Goal: Book appointment/travel/reservation

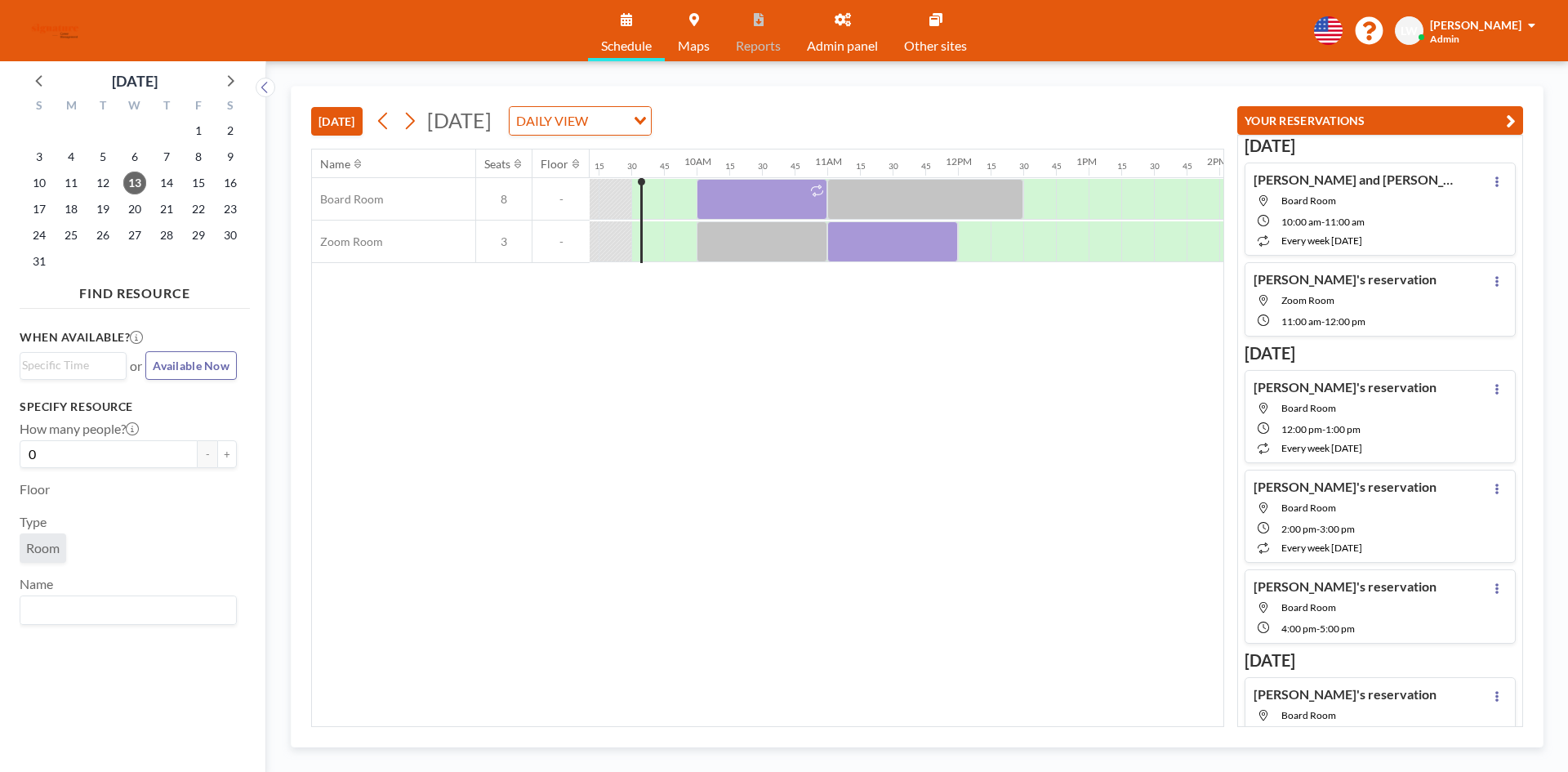
scroll to position [0, 1209]
click at [414, 124] on icon at bounding box center [410, 120] width 9 height 17
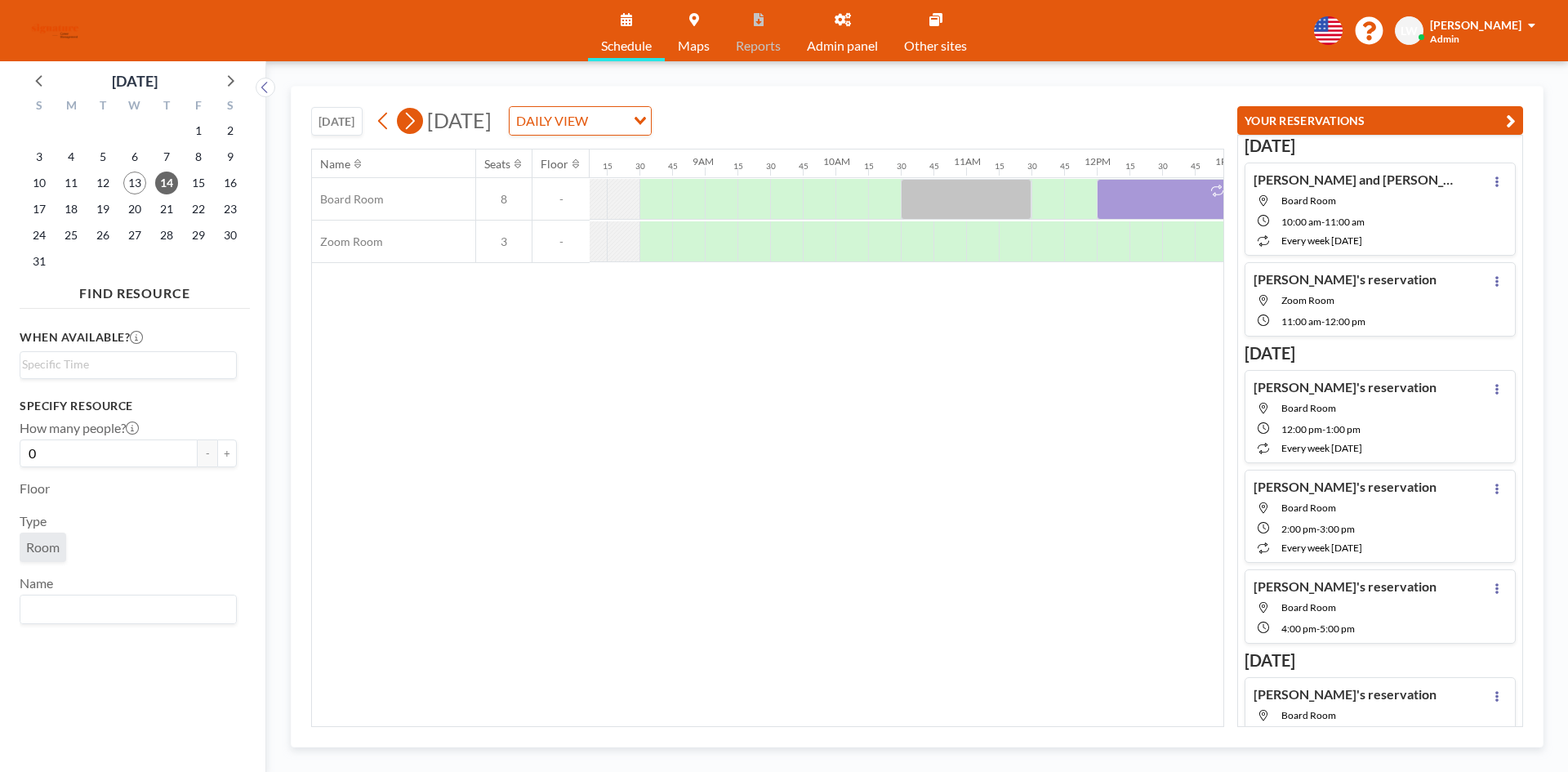
scroll to position [0, 1078]
click at [375, 122] on button at bounding box center [383, 120] width 26 height 26
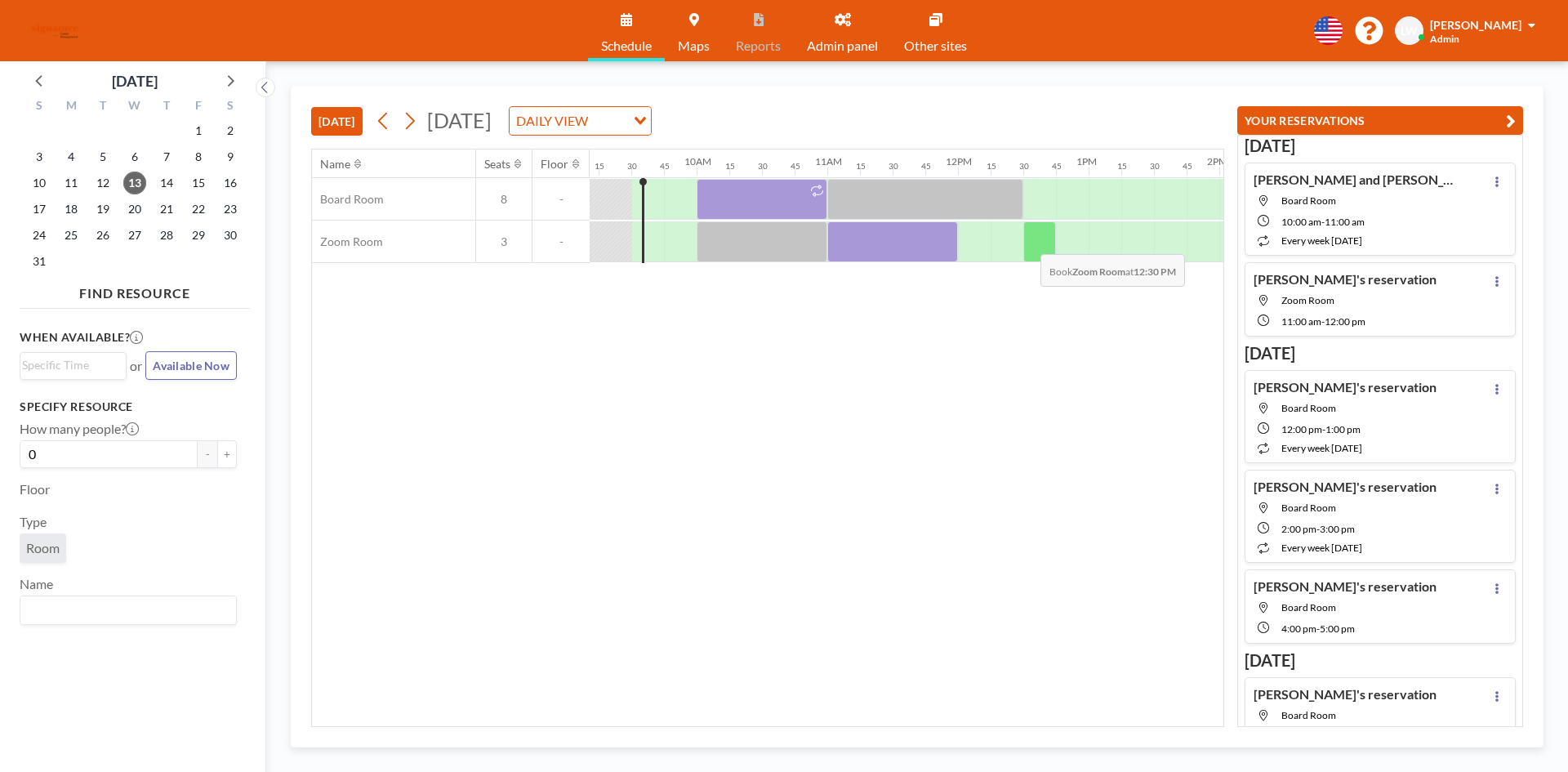
scroll to position [0, 1209]
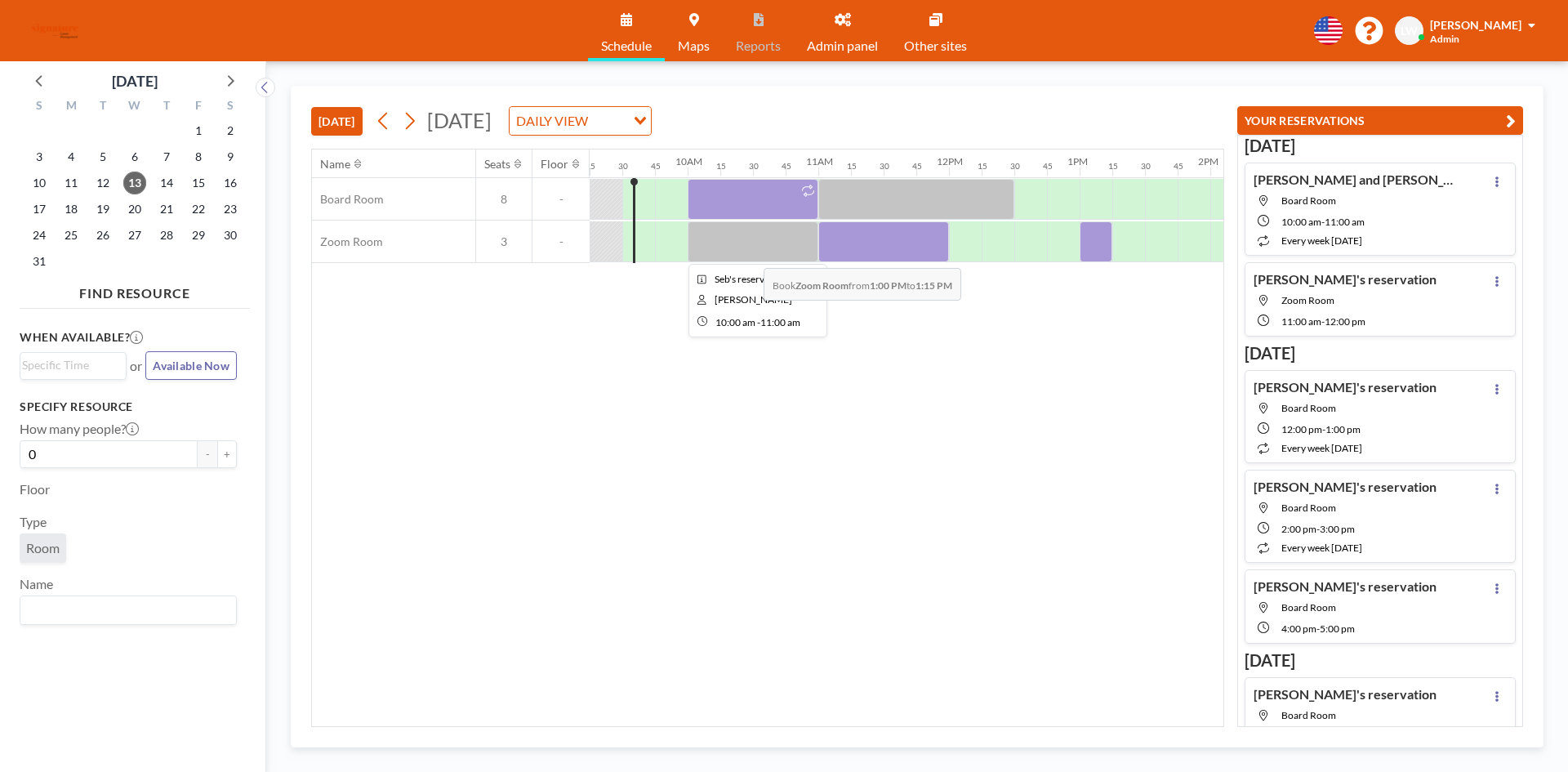
drag, startPoint x: 1106, startPoint y: 242, endPoint x: 739, endPoint y: 287, distance: 369.7
click at [739, 287] on div "Name Seats Floor 12AM 15 30 45 1AM 15 30 45 2AM 15 30 45 3AM 15 30 45 4AM 15 30…" at bounding box center [768, 438] width 911 height 577
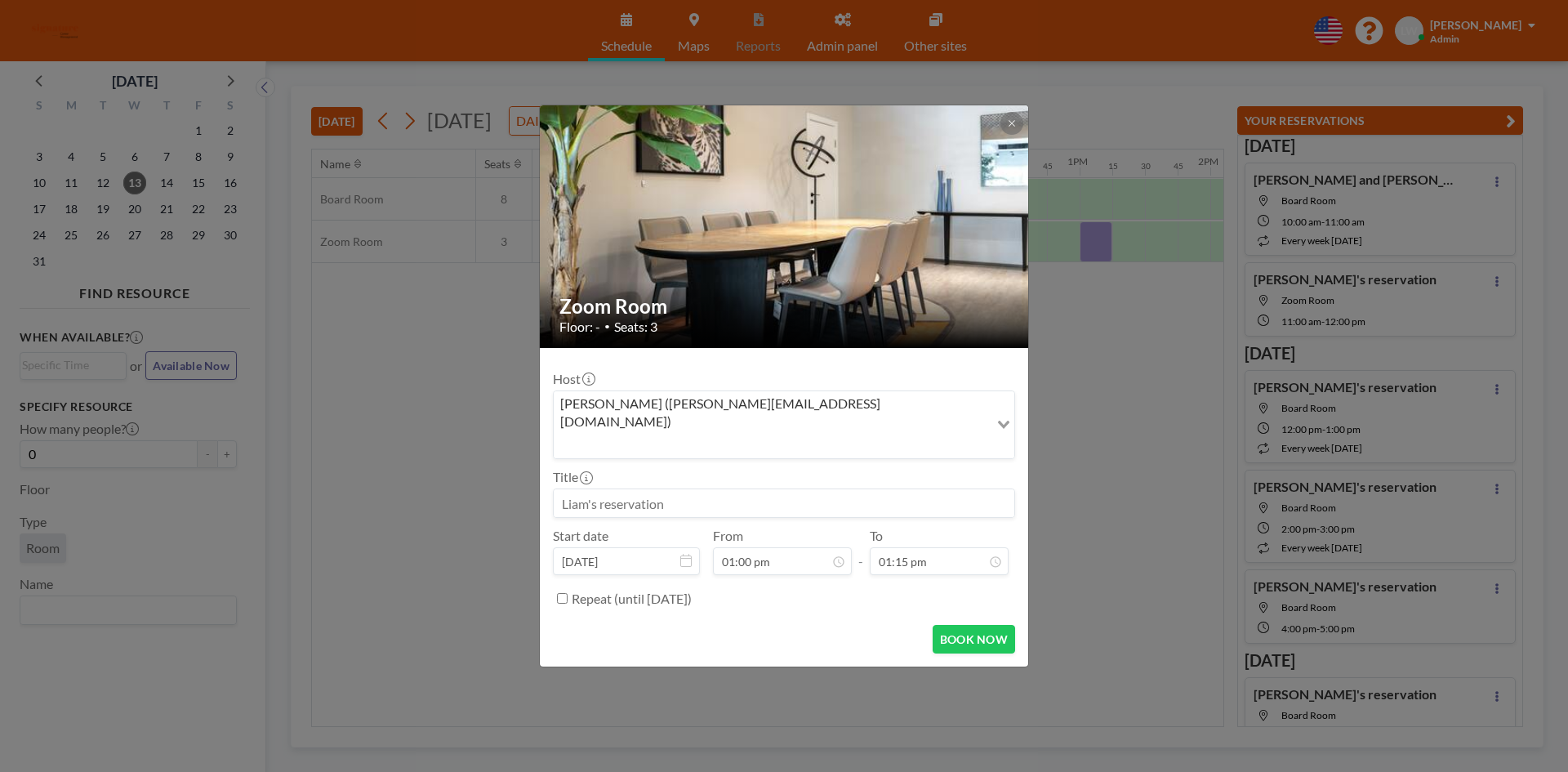
click at [747, 348] on div "Zoom Room Floor: - • Seats: 3" at bounding box center [785, 314] width 490 height 67
click at [1009, 128] on icon at bounding box center [1012, 123] width 10 height 10
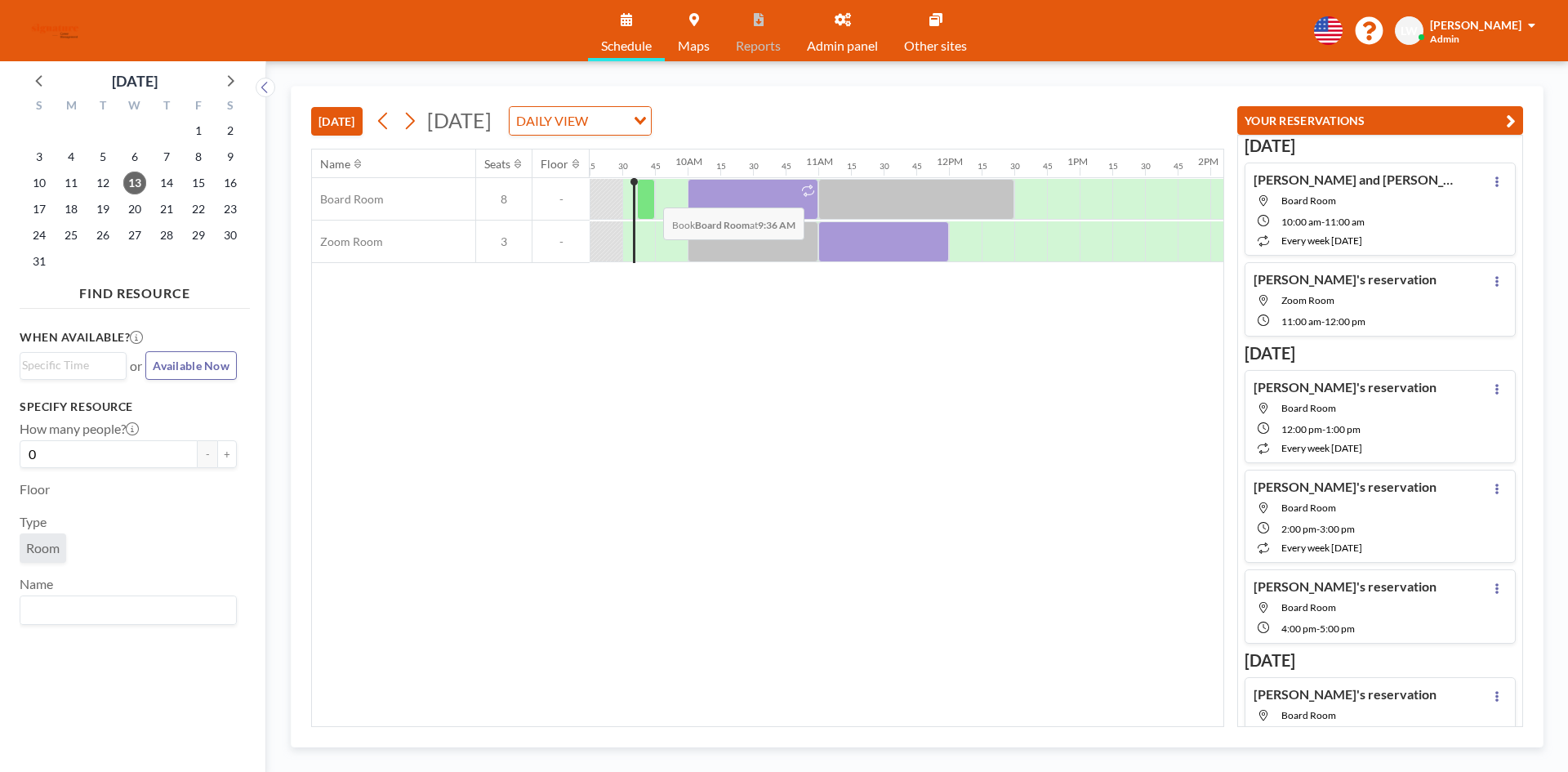
drag, startPoint x: 635, startPoint y: 180, endPoint x: 647, endPoint y: 197, distance: 20.8
click at [647, 196] on div "Board Room 8 - Zoom Room 3 -" at bounding box center [809, 220] width 3413 height 85
click at [894, 247] on div at bounding box center [883, 242] width 131 height 41
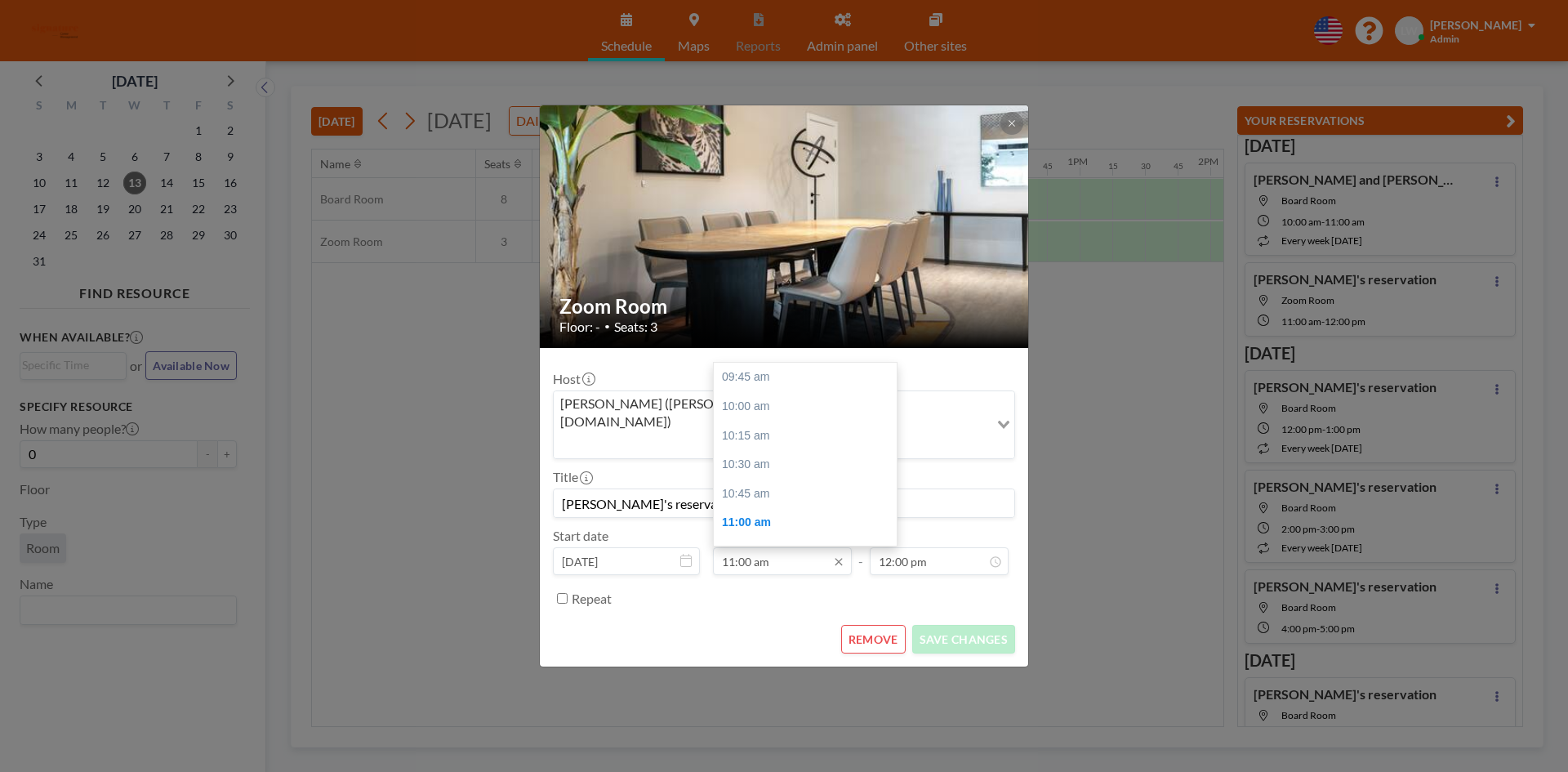
scroll to position [145, 0]
click at [770, 422] on div "11:30 am" at bounding box center [809, 436] width 191 height 29
type input "11:30 am"
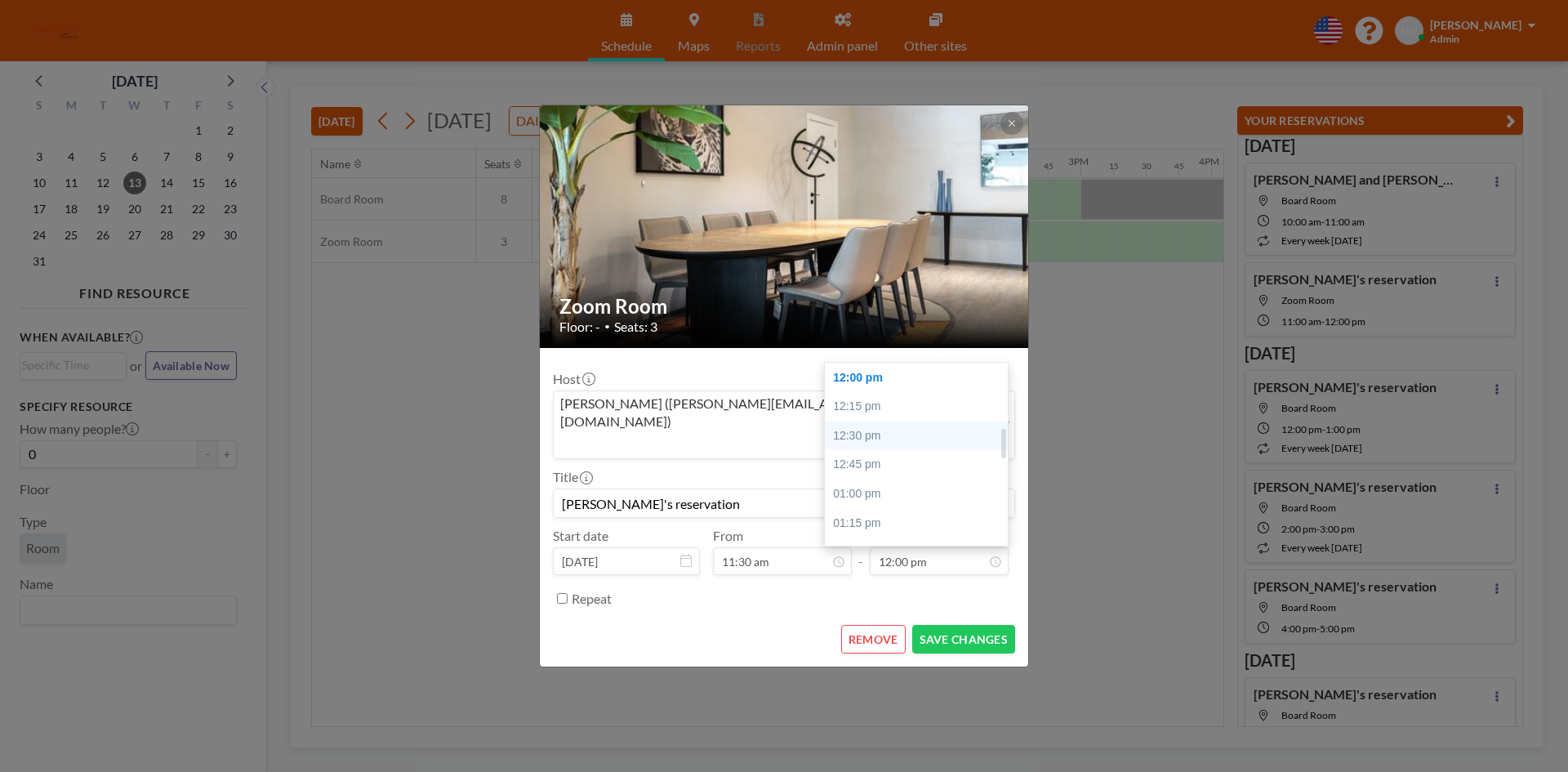
scroll to position [0, 1470]
click at [890, 422] on div "12:30 pm" at bounding box center [920, 436] width 191 height 29
type input "12:30 pm"
click at [968, 628] on button "SAVE CHANGES" at bounding box center [963, 639] width 103 height 29
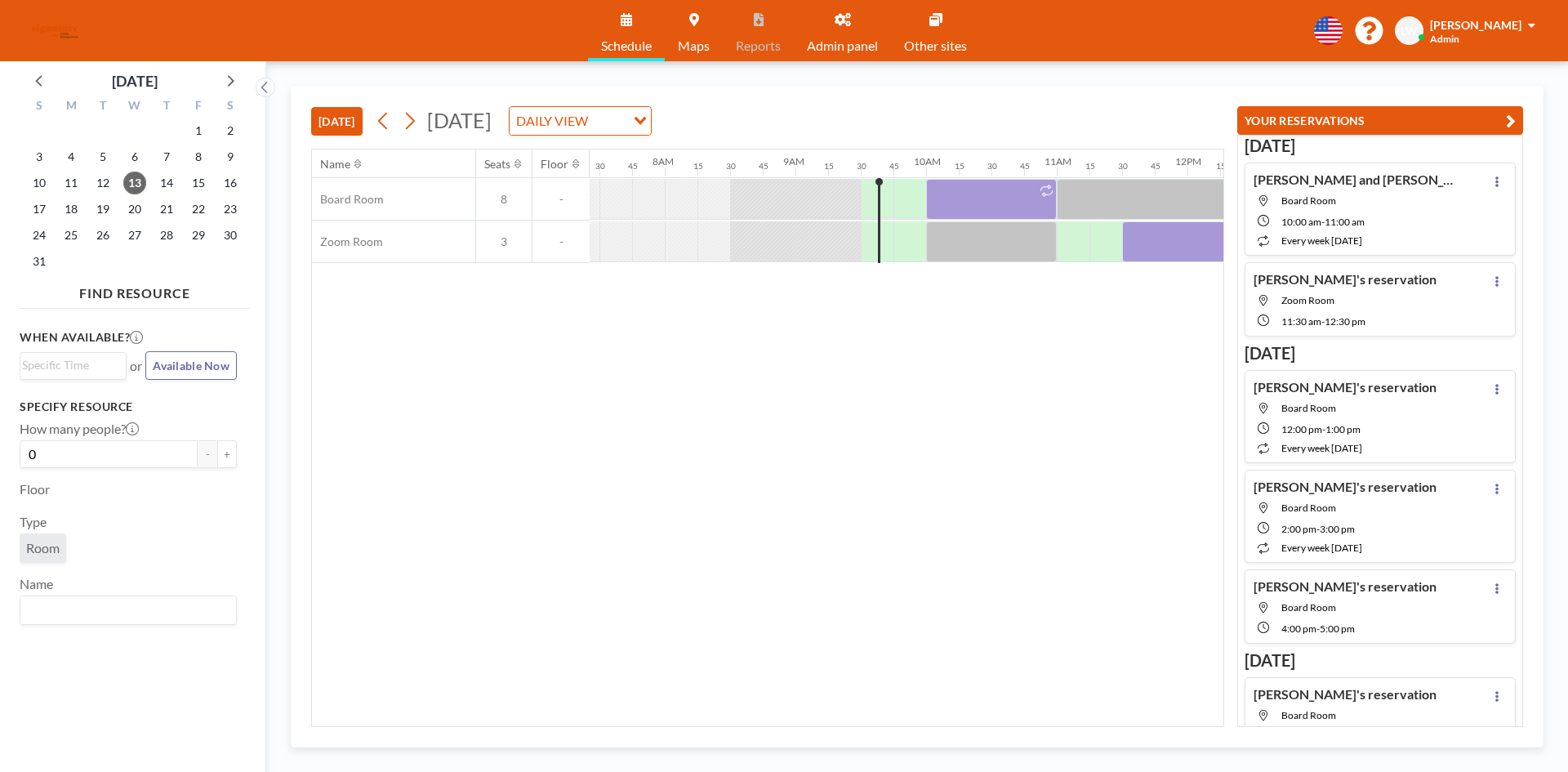
scroll to position [0, 960]
click at [1503, 120] on button "YOUR RESERVATIONS" at bounding box center [1380, 120] width 286 height 29
